Goal: Obtain resource: Obtain resource

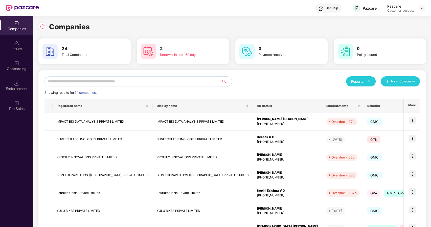
click at [94, 84] on input "text" at bounding box center [133, 81] width 177 height 10
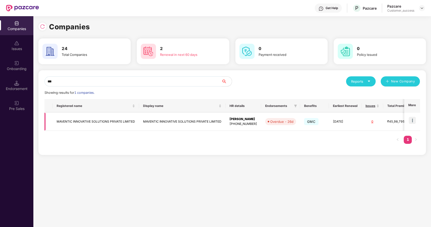
type input "***"
click at [411, 119] on img at bounding box center [412, 120] width 7 height 7
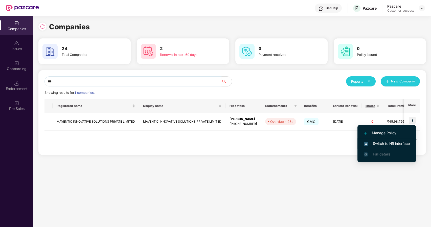
click at [378, 141] on span "Switch to HR interface" at bounding box center [387, 144] width 46 height 6
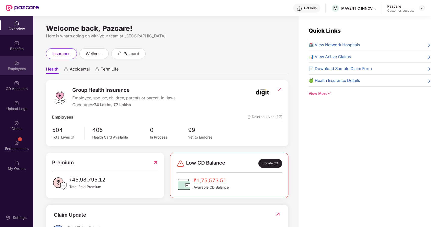
click at [17, 65] on img at bounding box center [16, 63] width 5 height 5
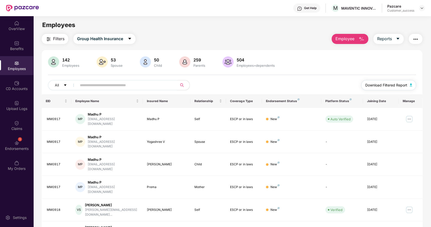
click at [377, 84] on span "Download Filtered Report" at bounding box center [387, 86] width 42 height 6
click at [16, 140] on div "1 Endorsements" at bounding box center [16, 145] width 33 height 19
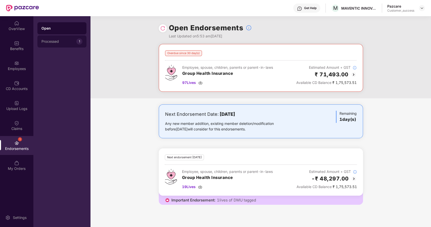
click at [53, 44] on div "Processed 1" at bounding box center [61, 41] width 49 height 12
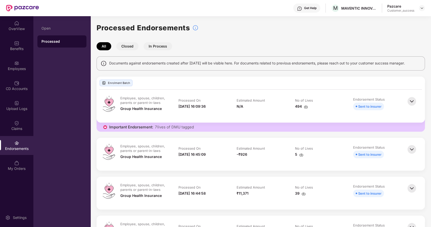
click at [421, 5] on div "Pazcare Customer_success" at bounding box center [407, 8] width 38 height 9
click at [421, 8] on img at bounding box center [422, 8] width 4 height 4
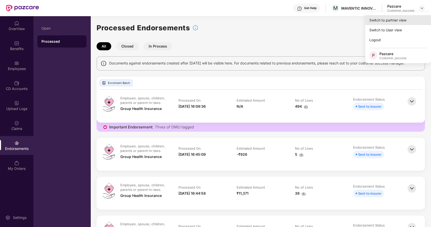
click at [394, 21] on div "Switch to partner view" at bounding box center [399, 20] width 66 height 10
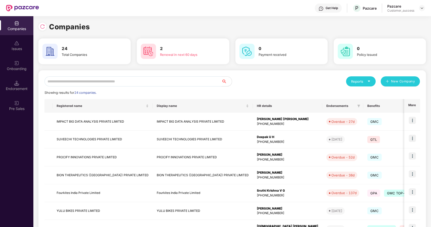
click at [101, 81] on input "text" at bounding box center [133, 81] width 177 height 10
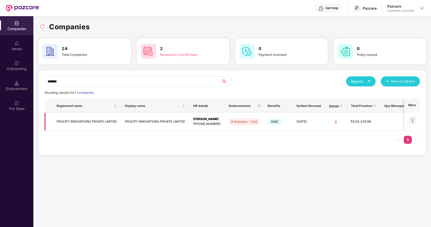
type input "*******"
click at [413, 120] on img at bounding box center [412, 120] width 7 height 7
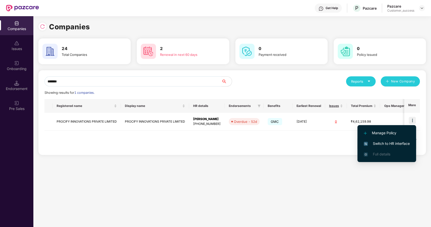
click at [368, 143] on span "Switch to HR interface" at bounding box center [387, 144] width 46 height 6
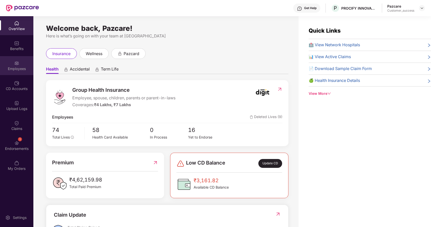
click at [23, 65] on div "Employees" at bounding box center [16, 65] width 33 height 19
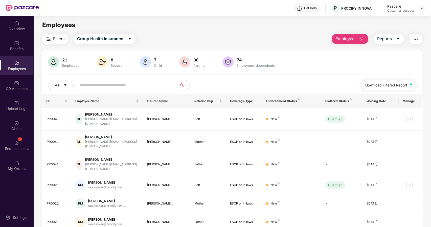
click at [388, 82] on button "Download Filtered Report" at bounding box center [389, 85] width 55 height 10
click at [423, 9] on img at bounding box center [422, 8] width 4 height 4
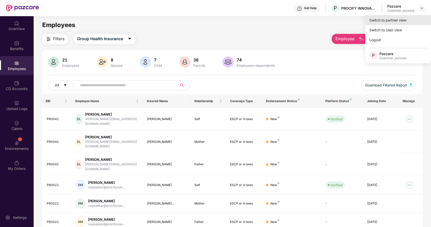
click at [388, 19] on div "Switch to partner view" at bounding box center [399, 20] width 66 height 10
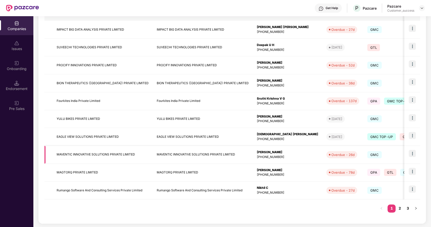
scroll to position [93, 0]
click at [401, 208] on link "2" at bounding box center [400, 208] width 8 height 8
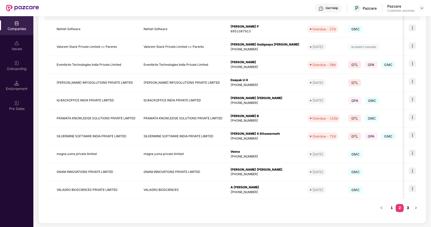
click at [407, 204] on link "3" at bounding box center [408, 208] width 8 height 8
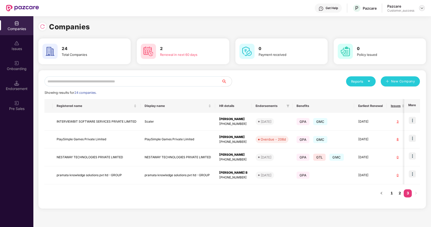
click at [423, 8] on img at bounding box center [422, 8] width 4 height 4
click at [191, 81] on input "text" at bounding box center [133, 81] width 177 height 10
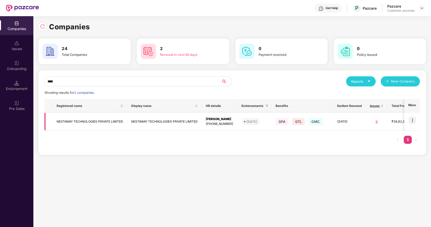
type input "****"
click at [414, 118] on img at bounding box center [412, 120] width 7 height 7
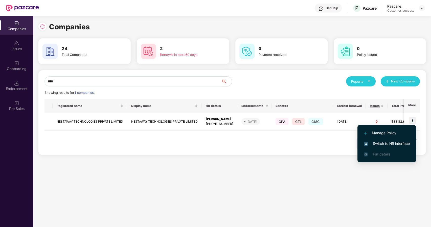
click at [383, 140] on li "Switch to HR interface" at bounding box center [387, 143] width 59 height 11
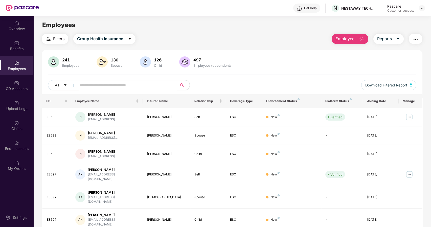
click at [92, 86] on input "text" at bounding box center [125, 85] width 91 height 8
paste input "*****"
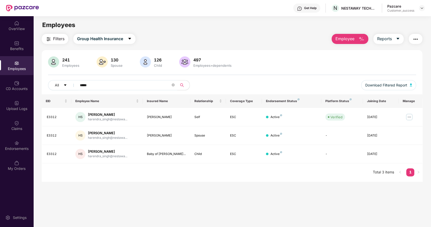
type input "*****"
click at [19, 45] on img at bounding box center [16, 43] width 5 height 5
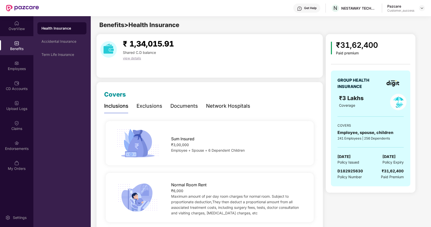
click at [190, 105] on div "Documents" at bounding box center [185, 106] width 28 height 8
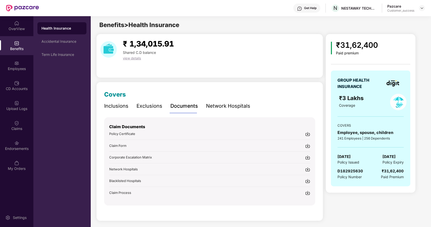
scroll to position [1, 0]
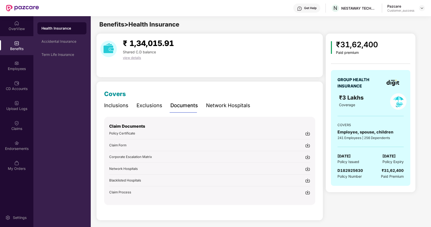
click at [122, 133] on span "Policy Certificate" at bounding box center [122, 133] width 26 height 4
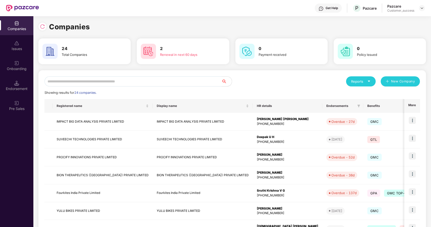
click at [73, 82] on input "text" at bounding box center [133, 81] width 177 height 10
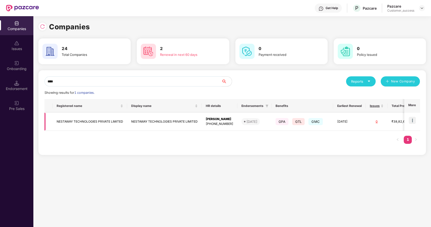
type input "****"
click at [74, 121] on td "NESTAWAY TECHNOLOGIES PRIVATE LIMITED" at bounding box center [90, 122] width 75 height 18
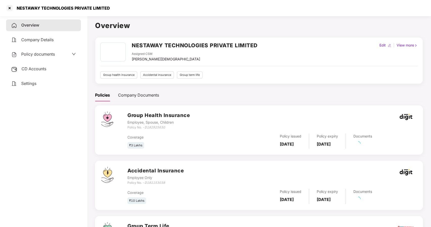
click at [44, 47] on div "Overview Company Details Policy documents CD Accounts Settings" at bounding box center [43, 54] width 75 height 70
click at [32, 54] on span "Policy documents" at bounding box center [38, 54] width 34 height 5
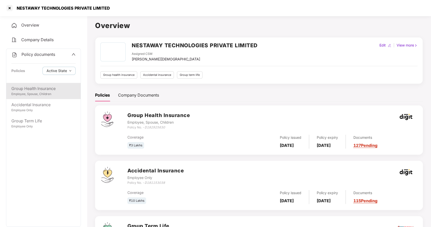
click at [35, 97] on div "Group Health Insurance Employee, Spouse, Children" at bounding box center [43, 91] width 74 height 16
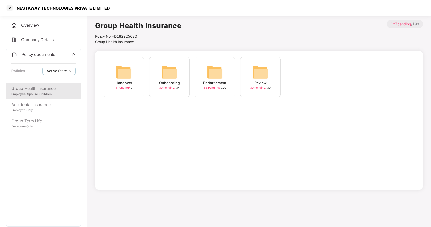
click at [167, 76] on img at bounding box center [169, 72] width 16 height 16
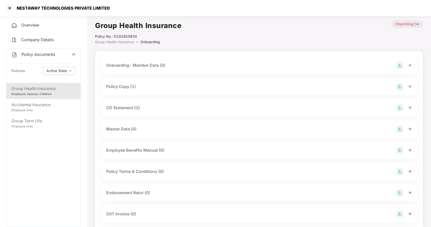
click at [120, 87] on div "Policy Copy (1)" at bounding box center [121, 87] width 30 height 6
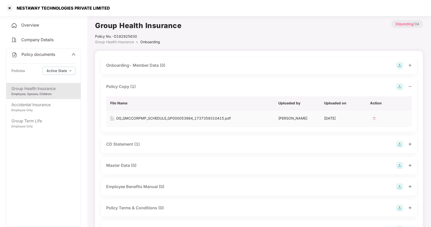
click at [130, 120] on div "DG_GMCCORPMP_SCHEDULE_GP000053964_1737359310415.pdf" at bounding box center [173, 119] width 115 height 6
click at [10, 7] on div at bounding box center [10, 8] width 8 height 8
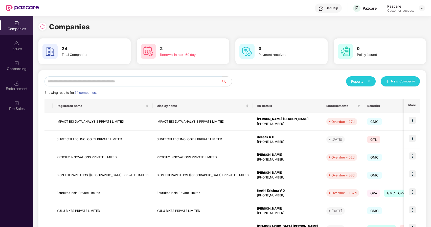
click at [180, 79] on input "text" at bounding box center [133, 81] width 177 height 10
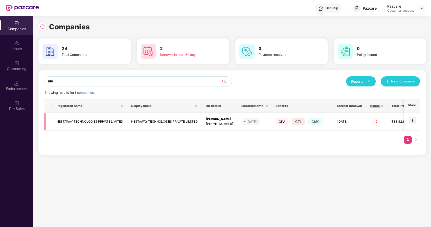
type input "****"
click at [412, 120] on img at bounding box center [412, 120] width 7 height 7
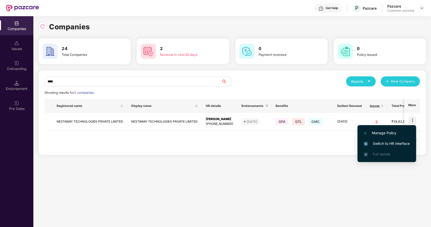
click at [385, 142] on span "Switch to HR interface" at bounding box center [387, 144] width 46 height 6
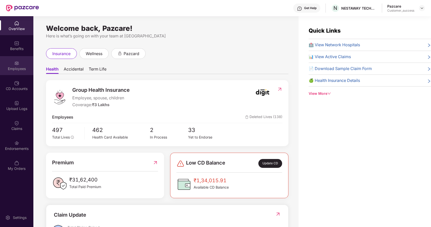
click at [17, 70] on div "Employees" at bounding box center [16, 68] width 33 height 5
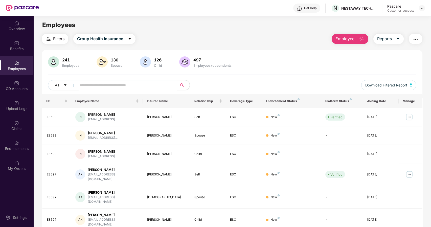
click at [85, 87] on input "text" at bounding box center [125, 85] width 91 height 8
paste input "*****"
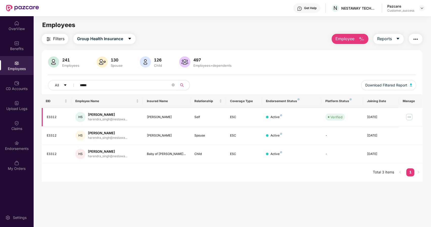
type input "*****"
click at [422, 8] on img at bounding box center [422, 8] width 4 height 4
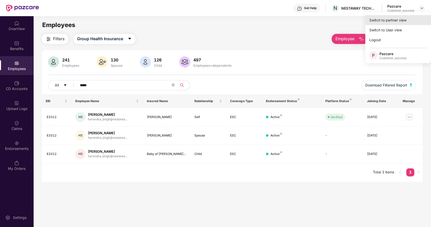
click at [405, 23] on div "Switch to partner view" at bounding box center [399, 20] width 66 height 10
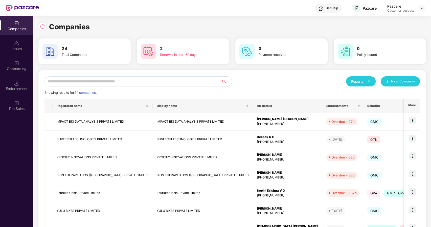
click at [99, 80] on input "text" at bounding box center [133, 81] width 177 height 10
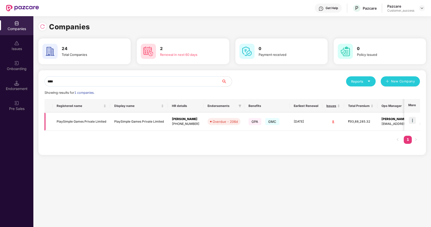
type input "****"
click at [414, 119] on img at bounding box center [412, 120] width 7 height 7
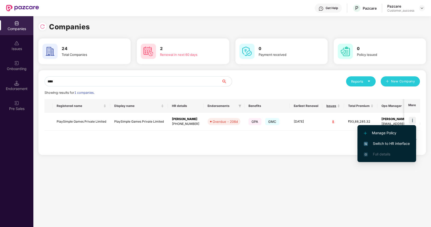
click at [375, 141] on li "Switch to HR interface" at bounding box center [387, 143] width 59 height 11
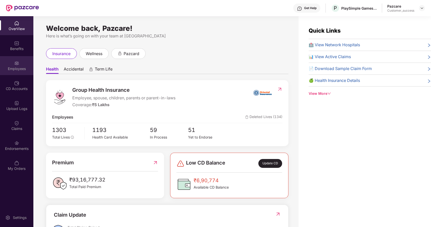
click at [15, 63] on img at bounding box center [16, 63] width 5 height 5
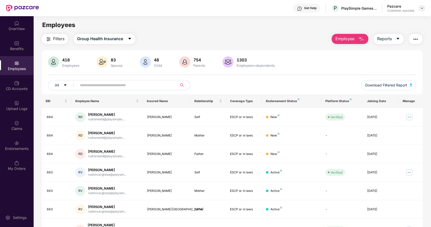
click at [423, 7] on img at bounding box center [422, 8] width 4 height 4
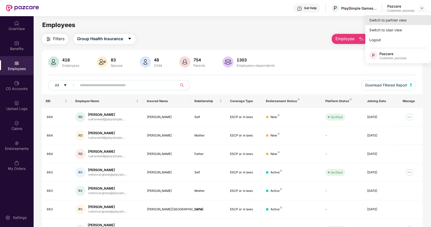
click at [391, 18] on div "Switch to partner view" at bounding box center [399, 20] width 66 height 10
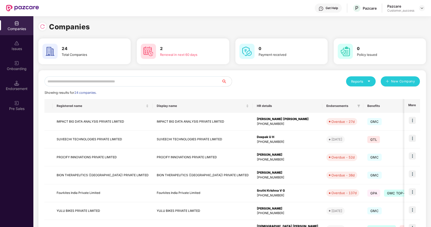
click at [113, 80] on input "text" at bounding box center [133, 81] width 177 height 10
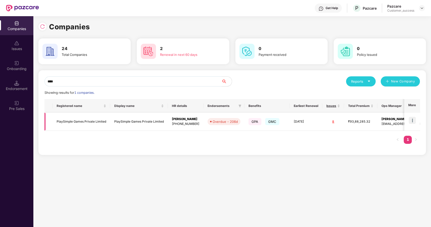
type input "****"
click at [76, 117] on td "PlaySimple Games Private Limited" at bounding box center [82, 122] width 58 height 18
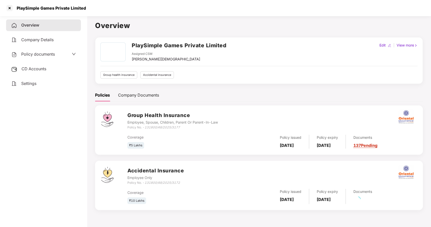
click at [37, 52] on span "Policy documents" at bounding box center [38, 54] width 34 height 5
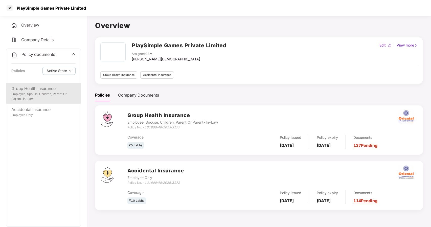
click at [43, 90] on div "Group Health Insurance" at bounding box center [43, 89] width 64 height 6
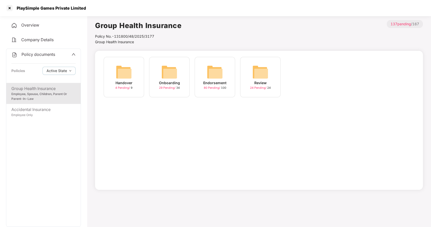
click at [216, 73] on img at bounding box center [215, 72] width 16 height 16
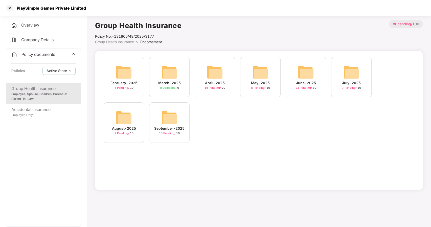
click at [130, 122] on img at bounding box center [124, 118] width 16 height 16
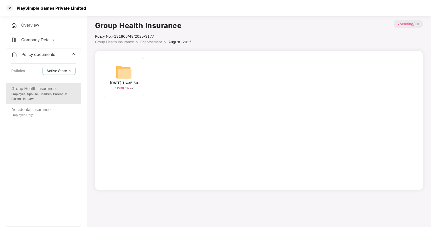
click at [125, 77] on img at bounding box center [124, 72] width 16 height 16
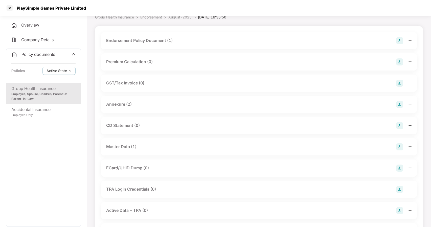
scroll to position [0, 0]
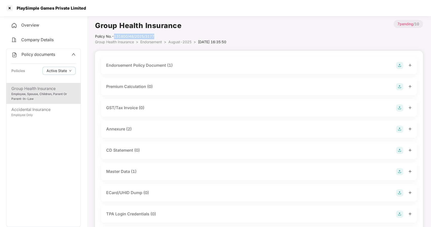
drag, startPoint x: 115, startPoint y: 36, endPoint x: 160, endPoint y: 38, distance: 45.4
click at [160, 38] on div "Policy No.- 131800/48/2025/3177" at bounding box center [160, 37] width 131 height 6
copy div "131800/48/2025/3177"
